Goal: Find specific page/section: Find specific page/section

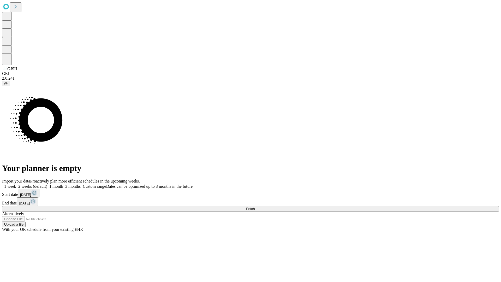
click at [255, 207] on span "Fetch" at bounding box center [250, 209] width 9 height 4
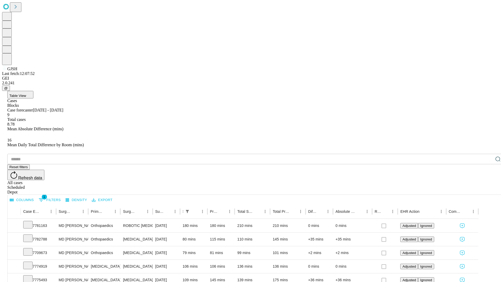
click at [26, 94] on span "Table View" at bounding box center [17, 96] width 17 height 4
